Goal: Complete application form

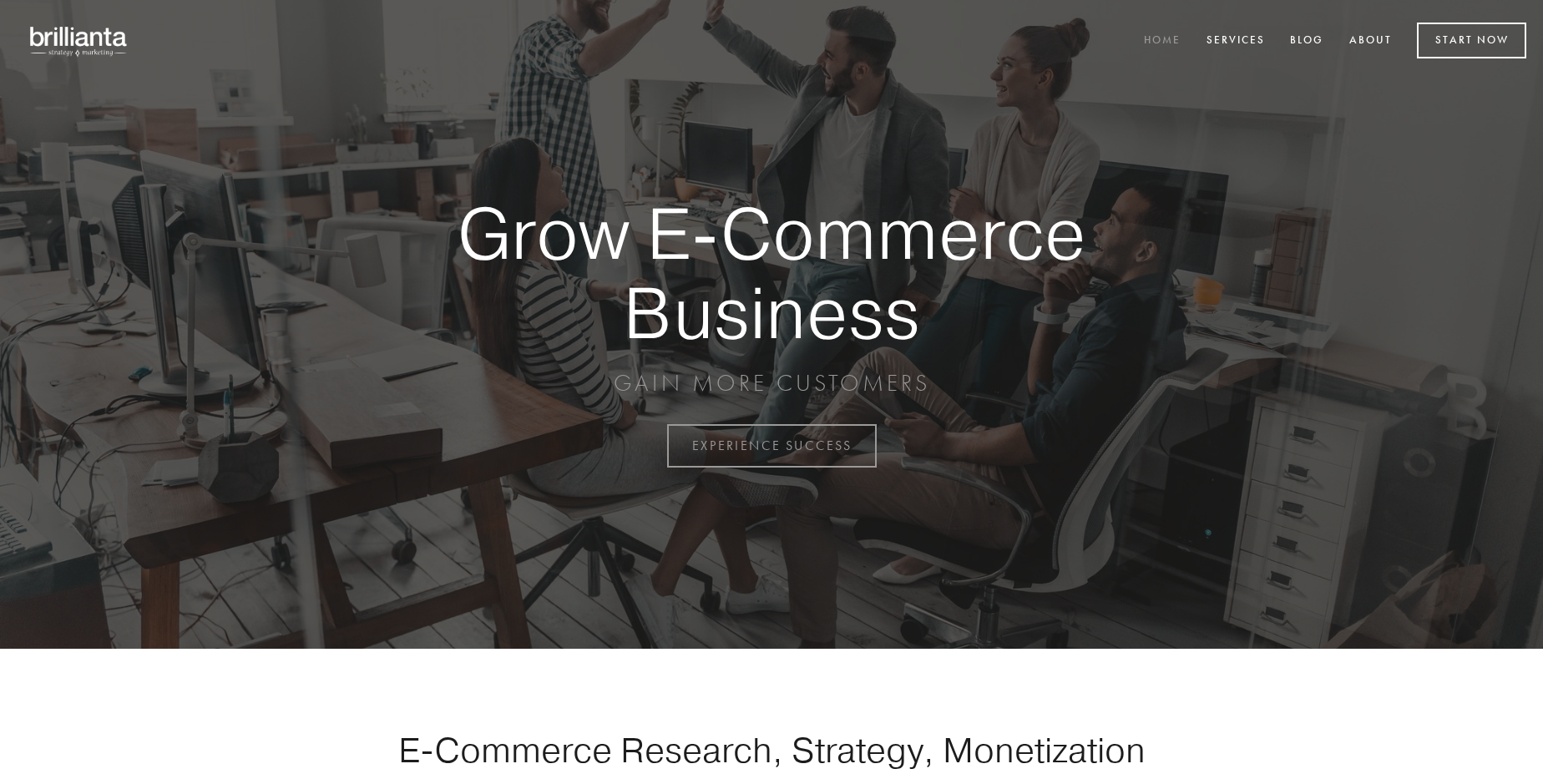
scroll to position [4376, 0]
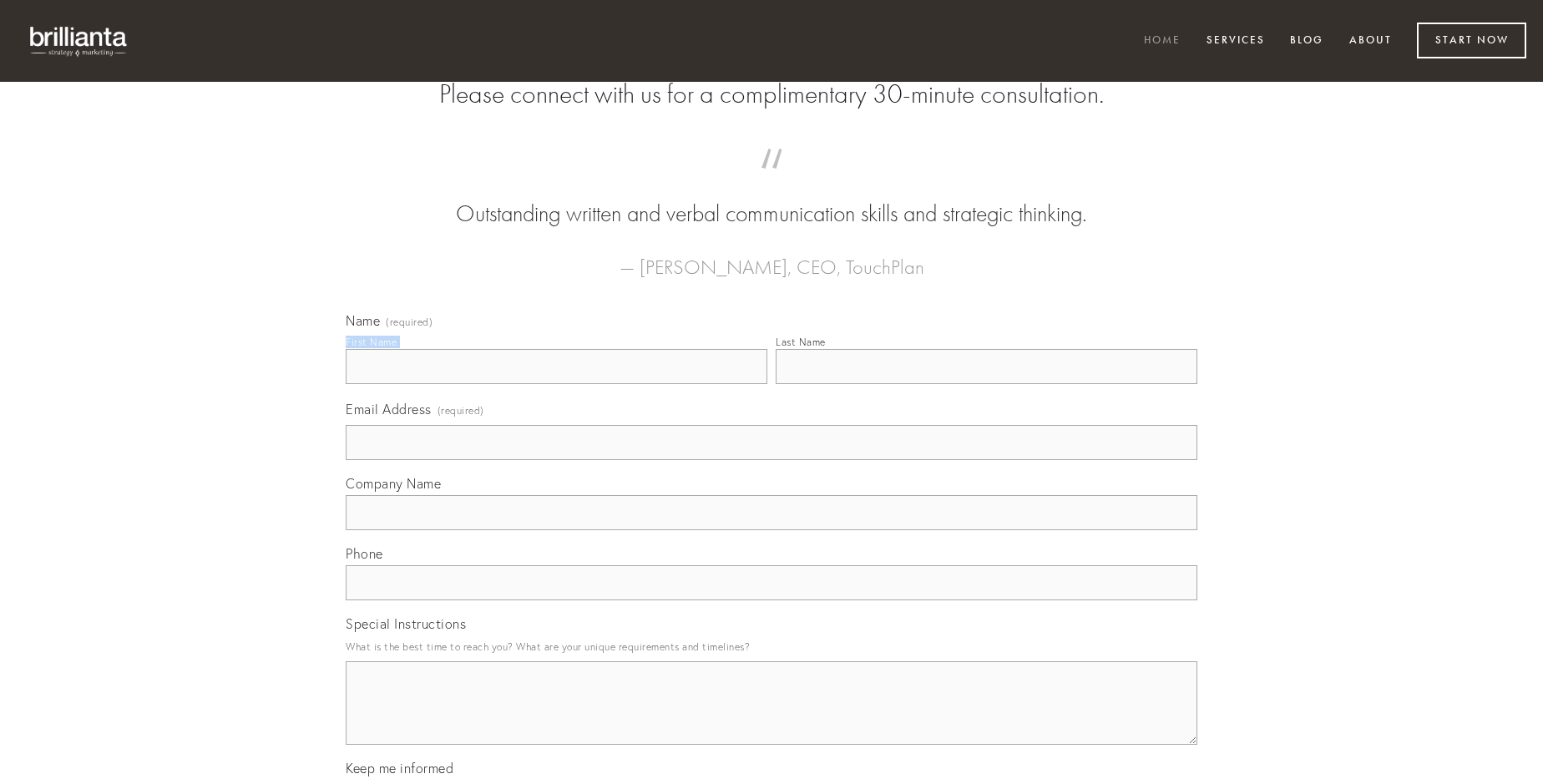
type input "[PERSON_NAME]"
click at [986, 384] on input "Last Name" at bounding box center [986, 367] width 422 height 35
type input "[PERSON_NAME]"
click at [772, 460] on input "Email Address (required)" at bounding box center [772, 442] width 852 height 35
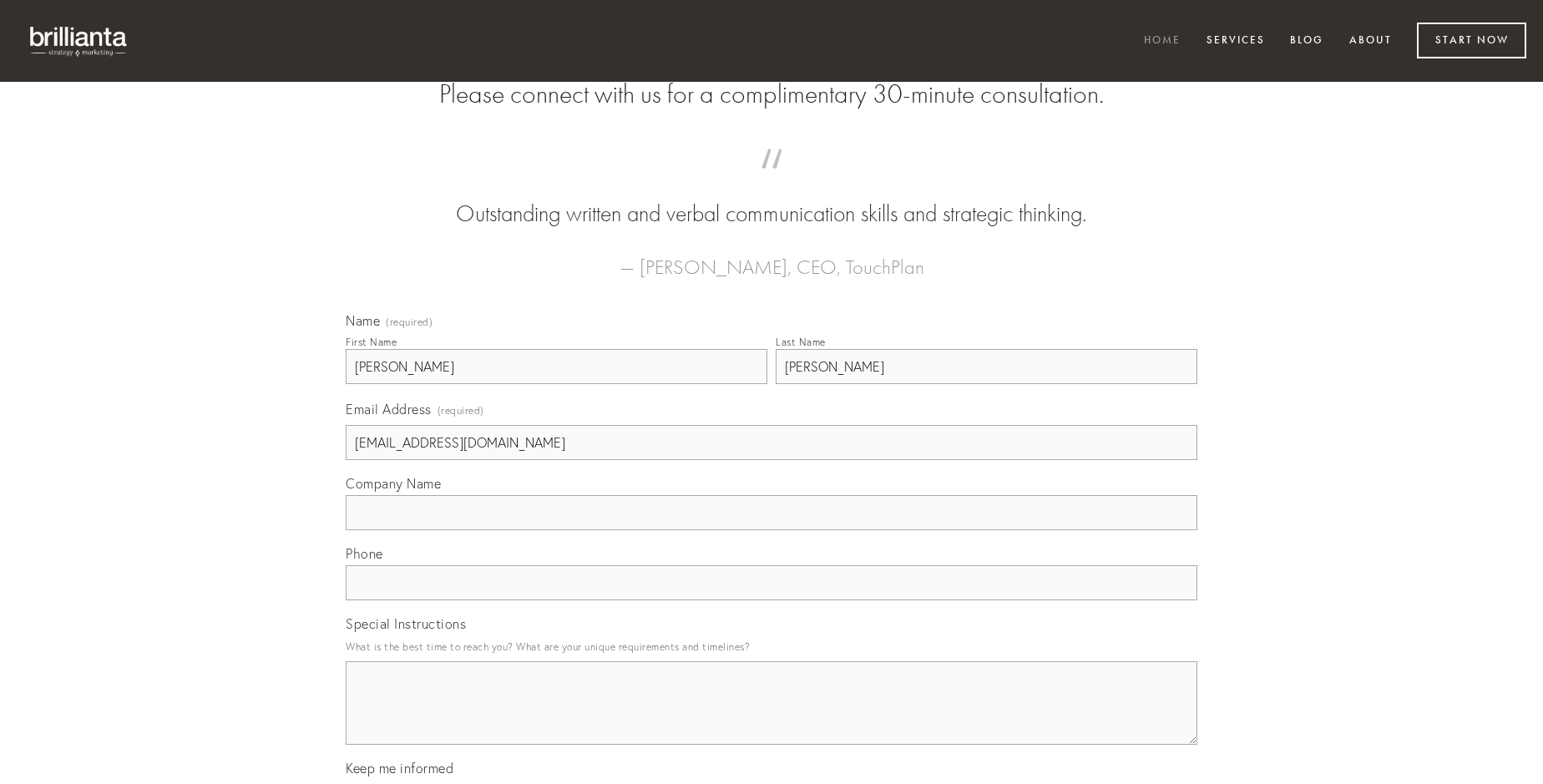
type input "[EMAIL_ADDRESS][DOMAIN_NAME]"
click at [772, 530] on input "Company Name" at bounding box center [772, 513] width 852 height 35
type input "cohors"
click at [772, 601] on input "text" at bounding box center [772, 582] width 852 height 35
click at [772, 718] on textarea "Special Instructions" at bounding box center [772, 703] width 852 height 83
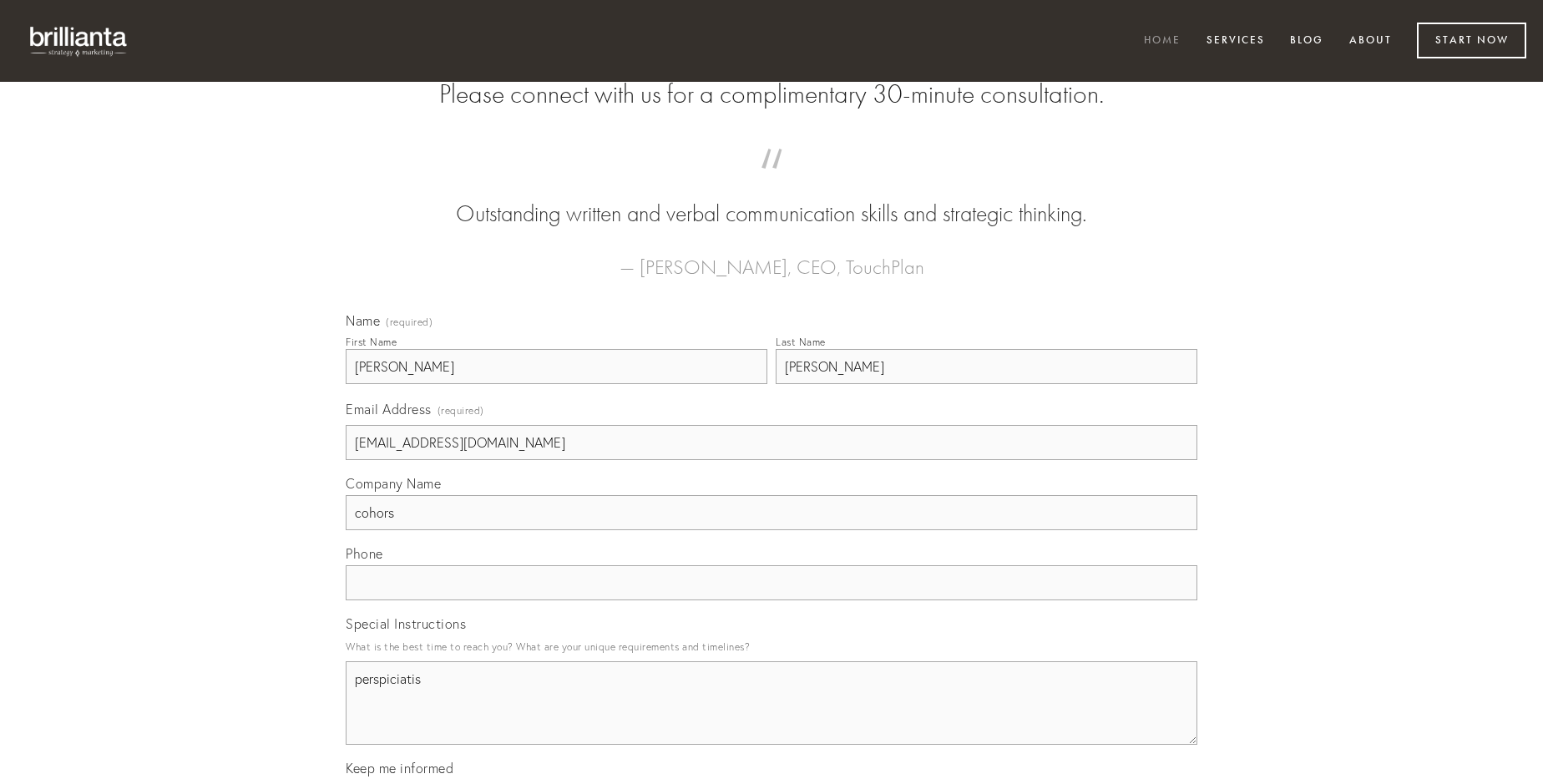
type textarea "perspiciatis"
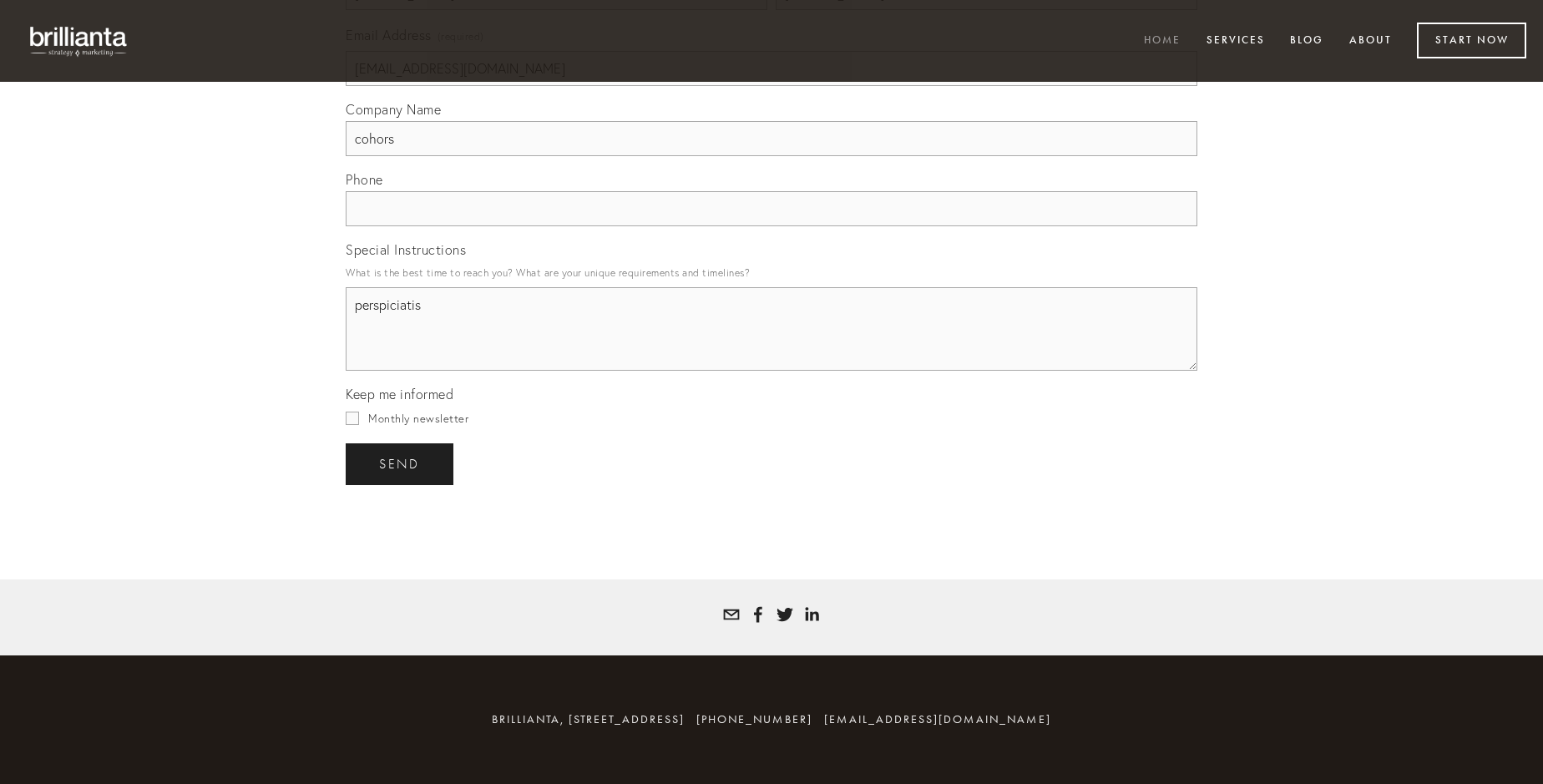
click at [401, 463] on span "send" at bounding box center [399, 463] width 41 height 15
